Goal: Use online tool/utility: Utilize a website feature to perform a specific function

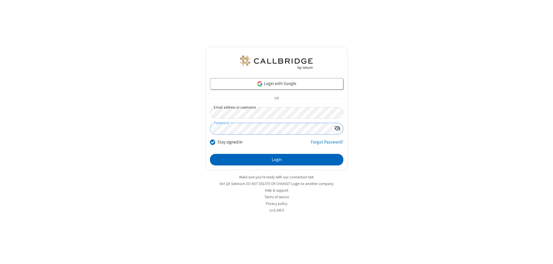
click at [276, 160] on button "Login" at bounding box center [276, 160] width 133 height 12
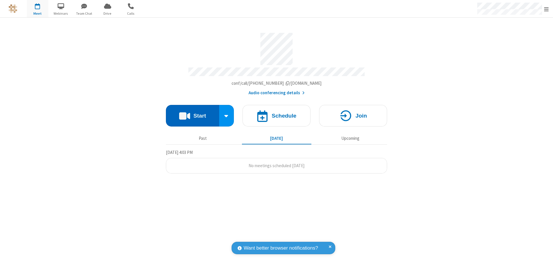
click at [192, 113] on button "Start" at bounding box center [192, 116] width 53 height 22
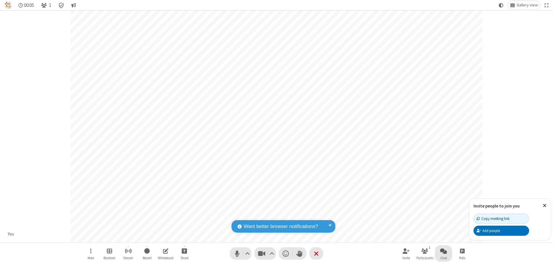
click at [443, 251] on span "Open chat" at bounding box center [443, 250] width 7 height 7
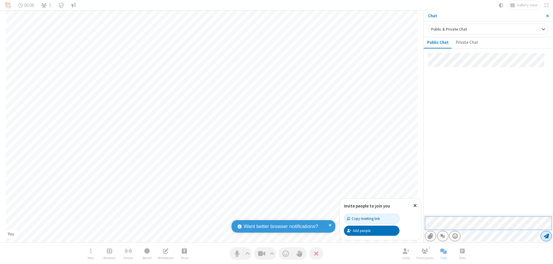
click at [546, 236] on span "Send message" at bounding box center [546, 236] width 5 height 6
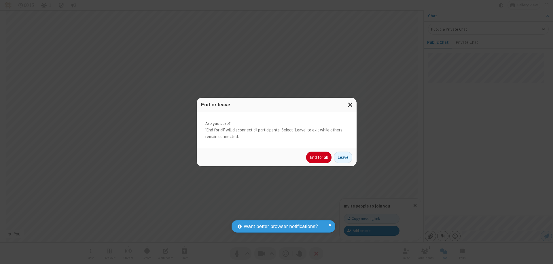
click at [319, 157] on button "End for all" at bounding box center [318, 157] width 25 height 12
